Goal: Find specific page/section: Find specific page/section

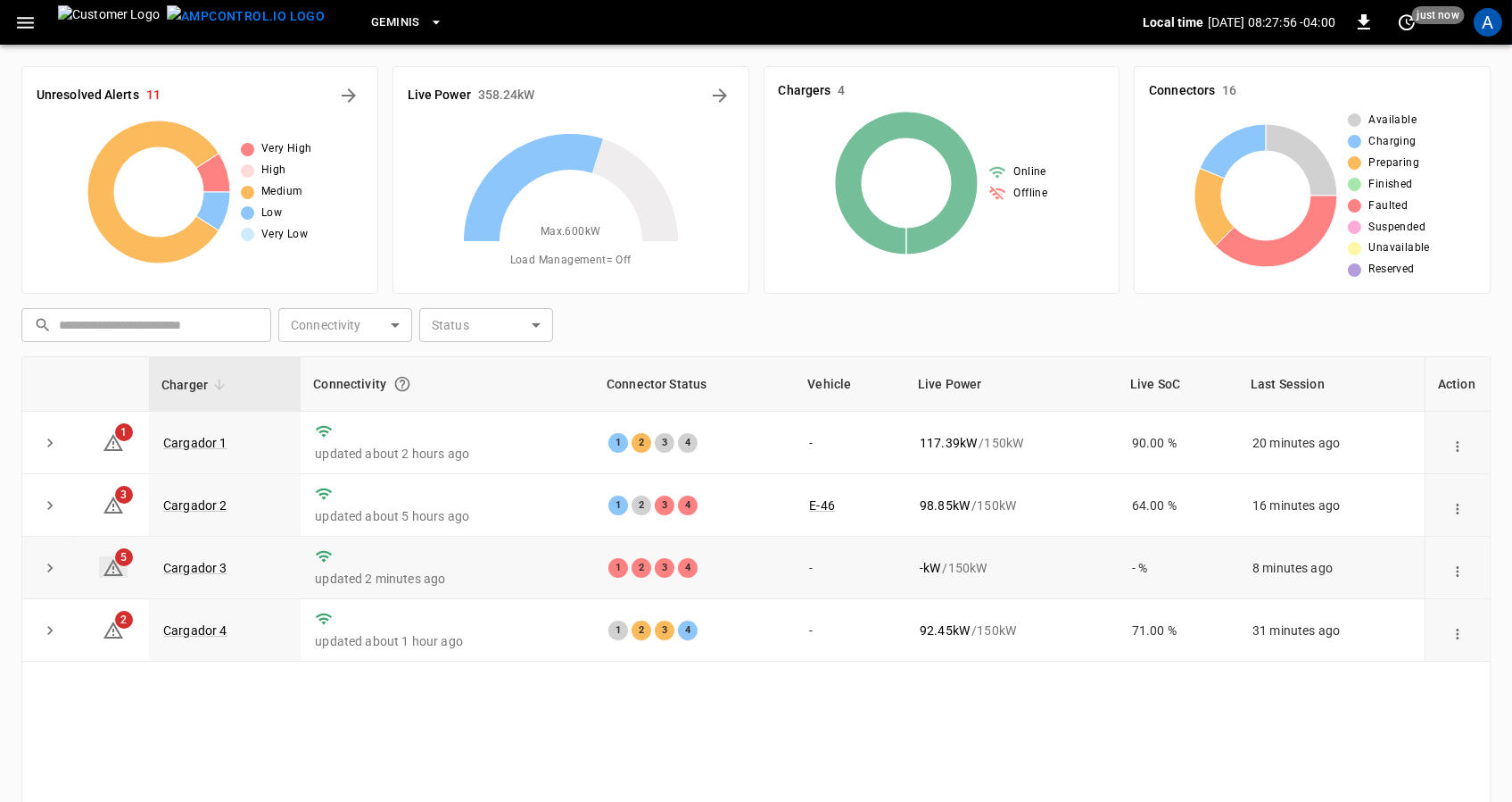
click at [119, 573] on icon at bounding box center [113, 567] width 19 height 17
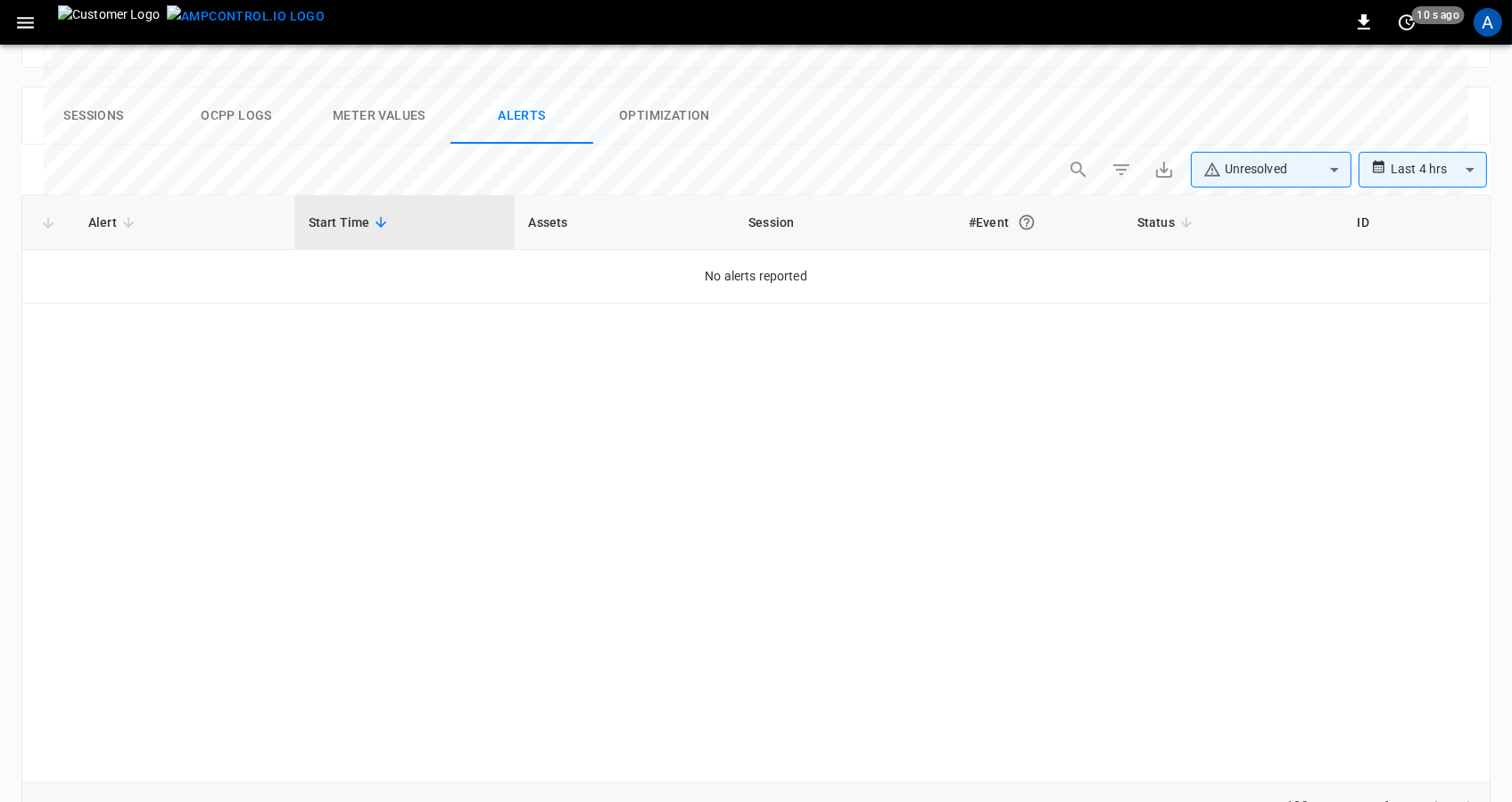
scroll to position [848, 0]
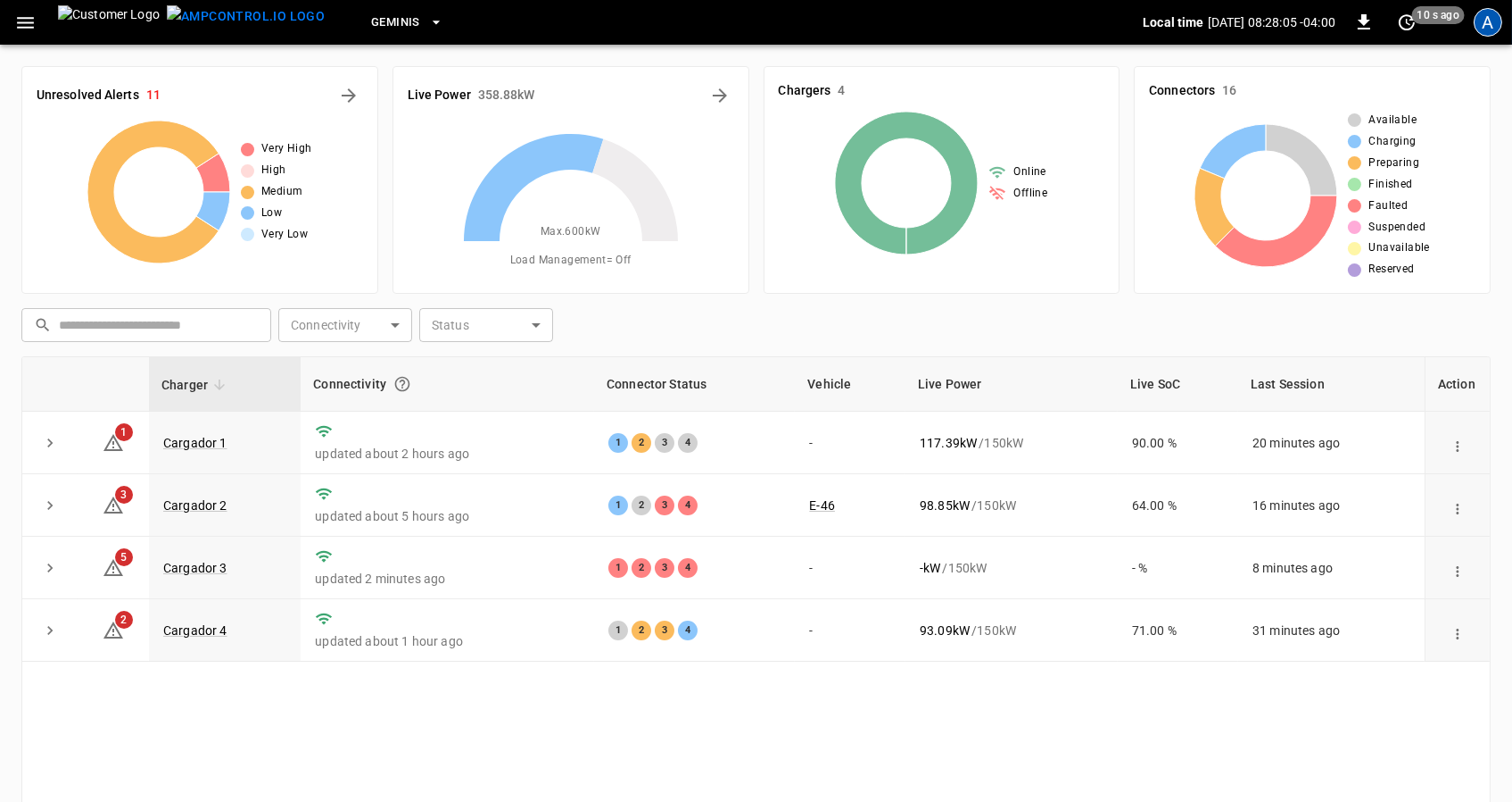
click at [1482, 30] on div "A" at bounding box center [1488, 22] width 29 height 29
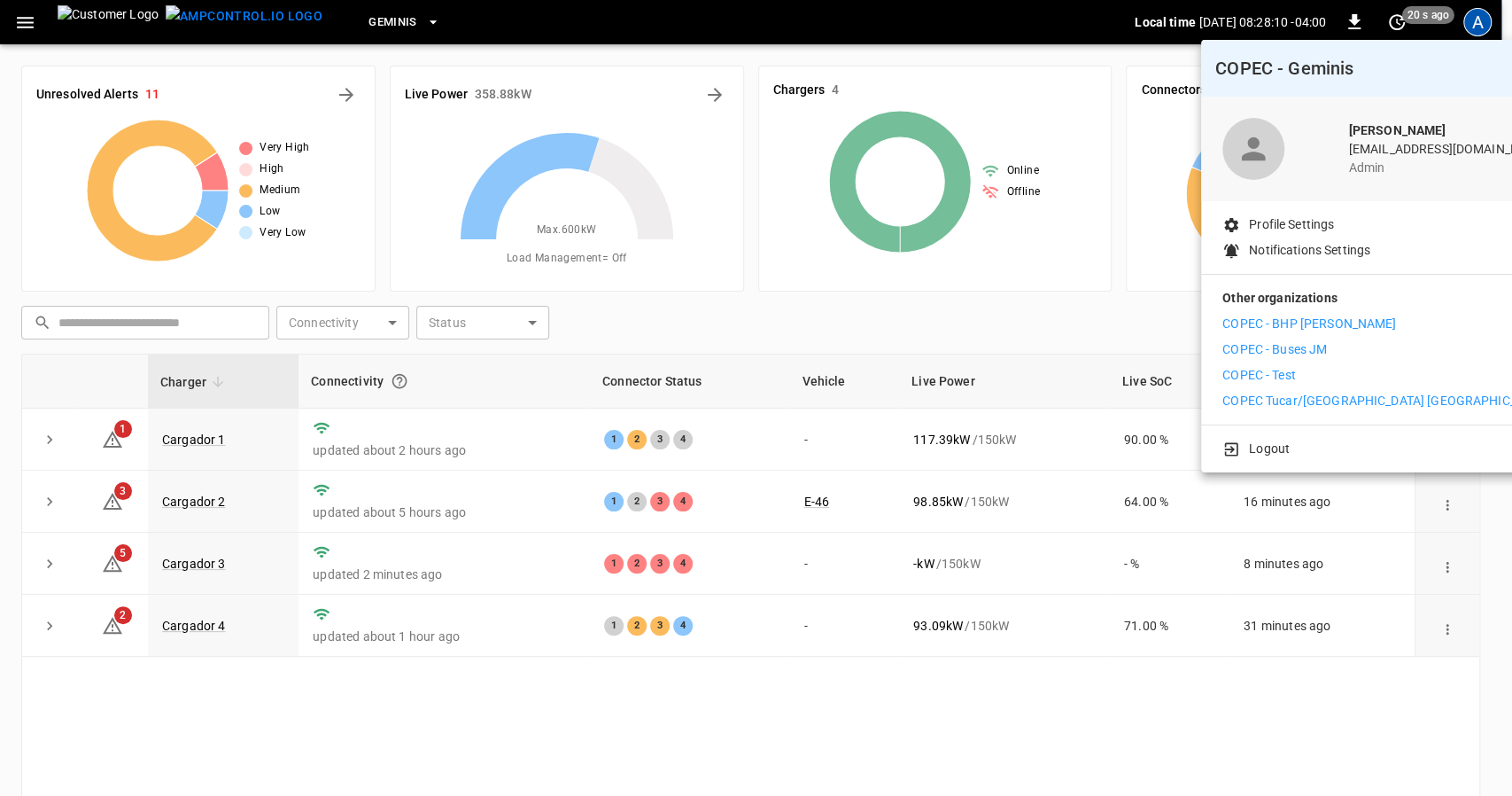
click at [1302, 322] on p "COPEC - BHP [PERSON_NAME]" at bounding box center [1310, 324] width 174 height 18
